Goal: Task Accomplishment & Management: Manage account settings

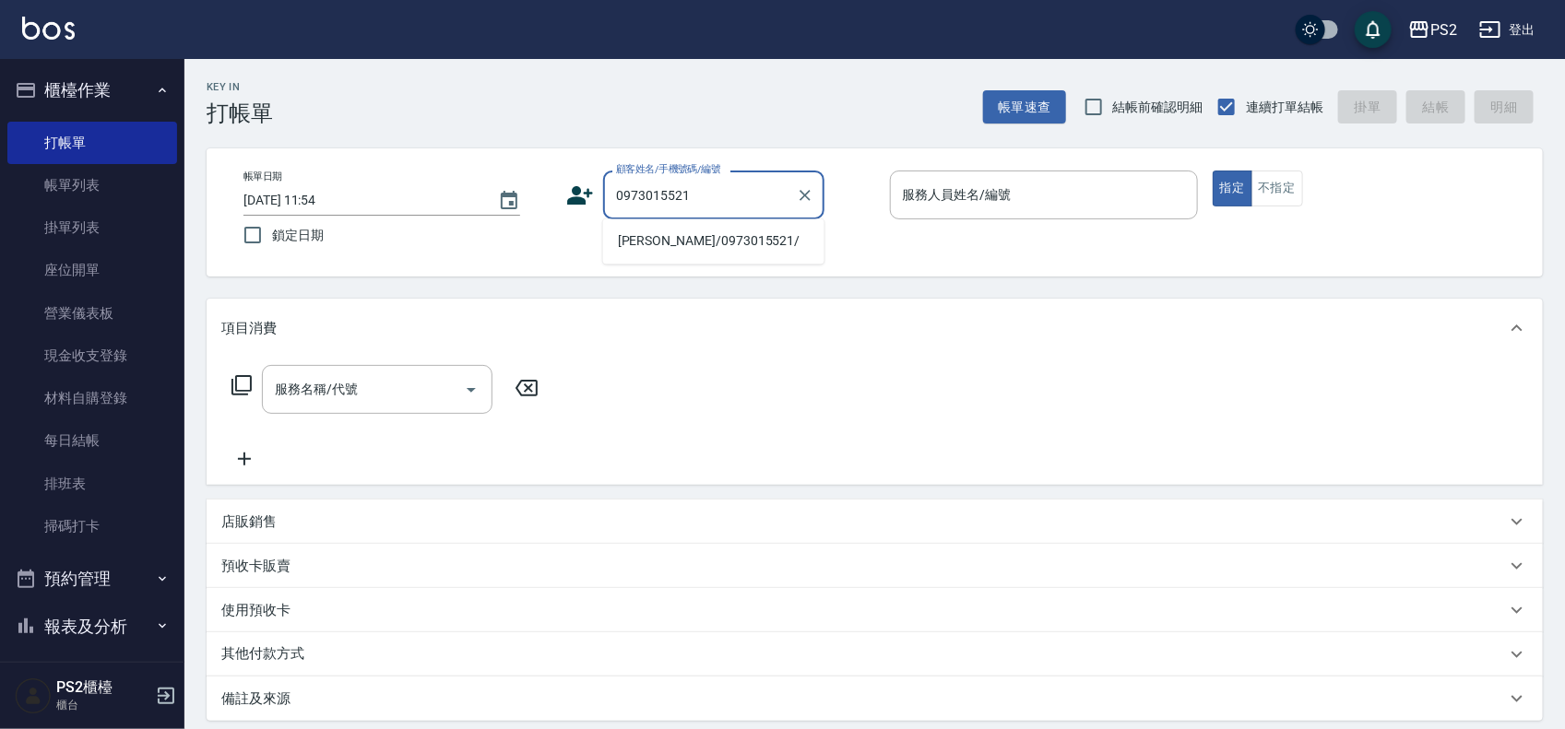
type input "[PERSON_NAME]/0973015521/"
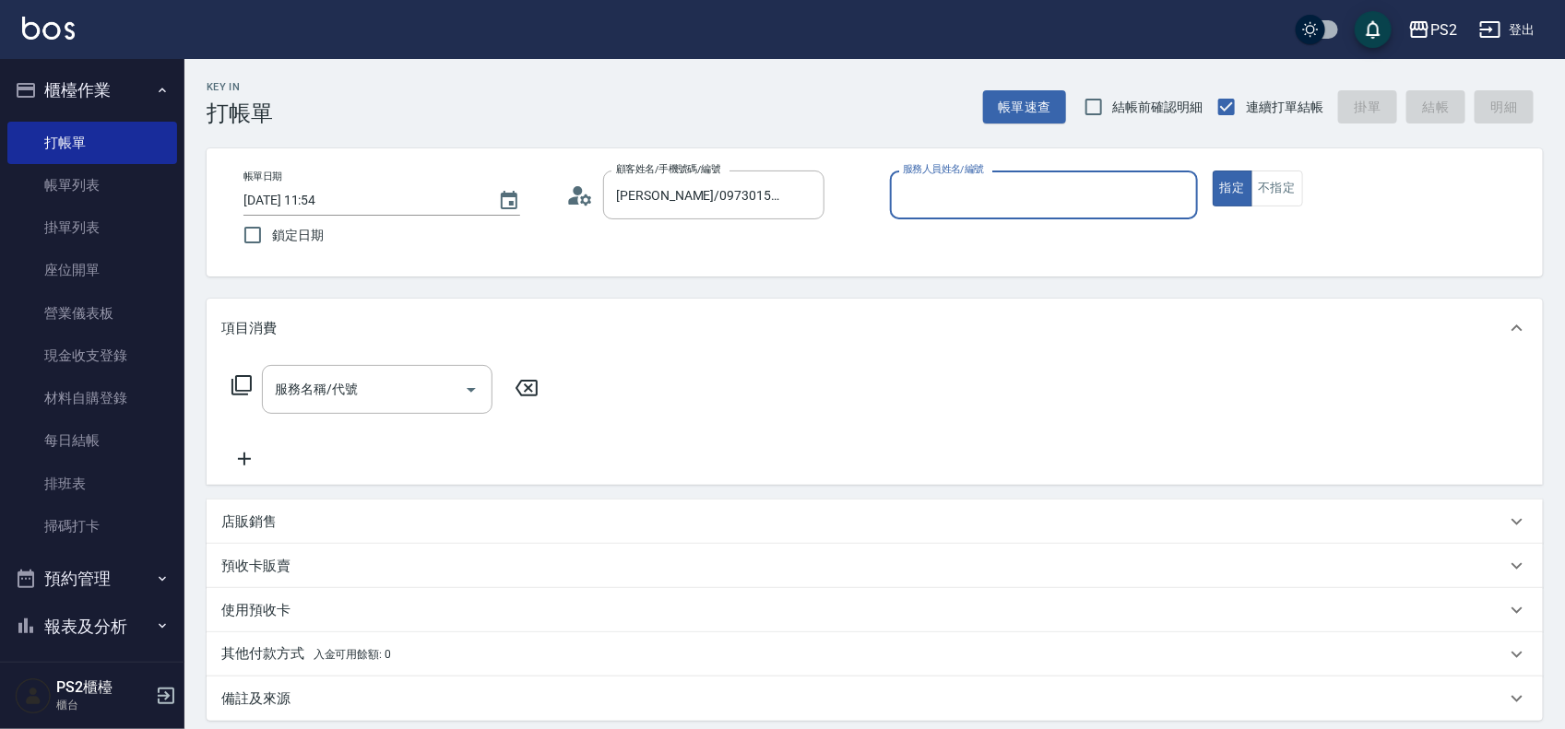
click at [585, 205] on icon at bounding box center [586, 199] width 11 height 11
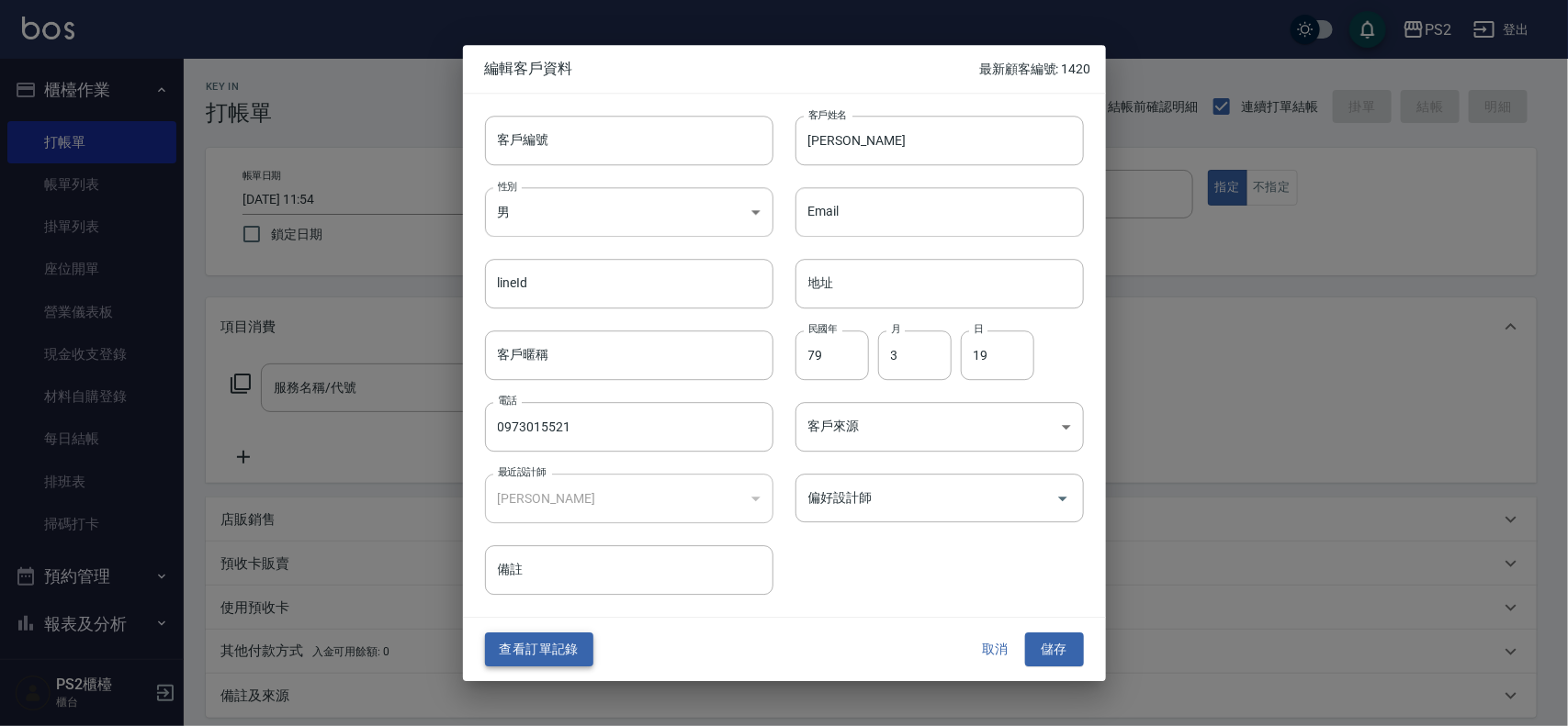
click at [538, 657] on button "查看訂單記錄" at bounding box center [539, 650] width 109 height 34
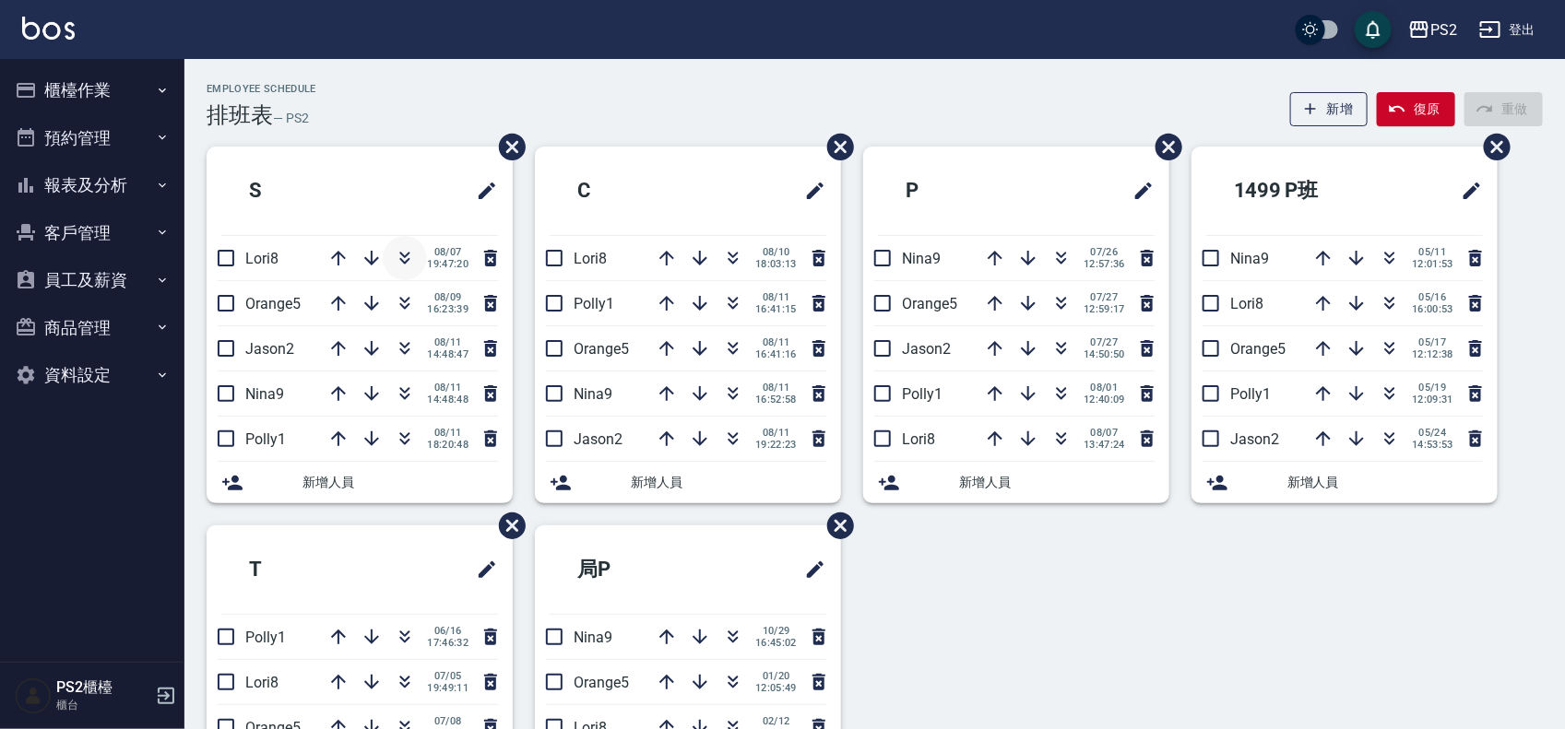
click at [398, 251] on icon "button" at bounding box center [405, 258] width 22 height 22
click at [726, 259] on icon "button" at bounding box center [733, 258] width 22 height 22
